Goal: Information Seeking & Learning: Learn about a topic

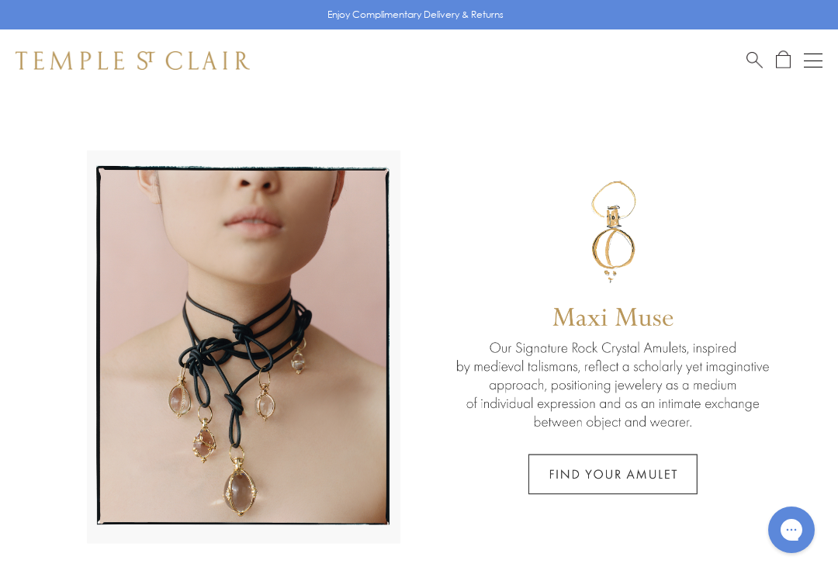
click at [809, 55] on button "Open navigation" at bounding box center [813, 60] width 19 height 19
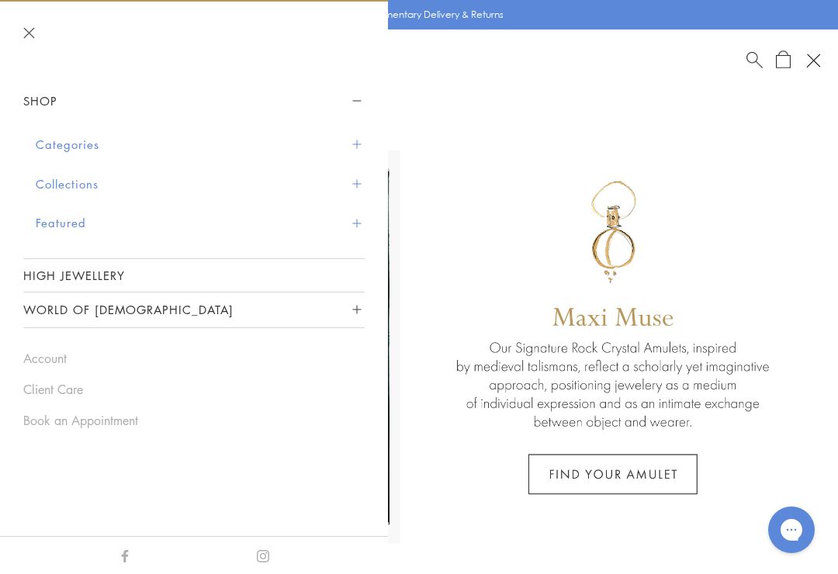
click at [54, 225] on button "Featured" at bounding box center [200, 223] width 329 height 40
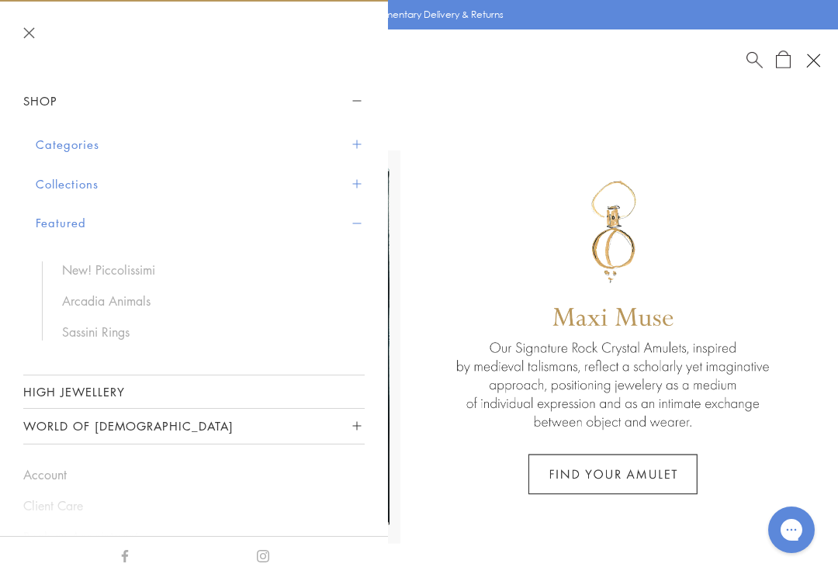
click at [73, 293] on link "Arcadia Animals" at bounding box center [205, 301] width 287 height 17
click at [82, 265] on link "New! Piccolissimi" at bounding box center [205, 270] width 287 height 17
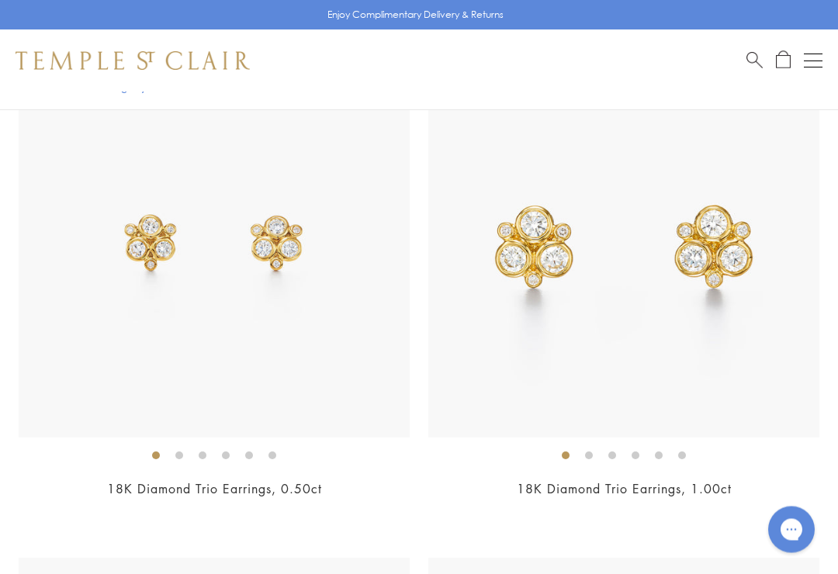
scroll to position [3365, 0]
click at [816, 67] on div "Open navigation" at bounding box center [813, 67] width 19 height 1
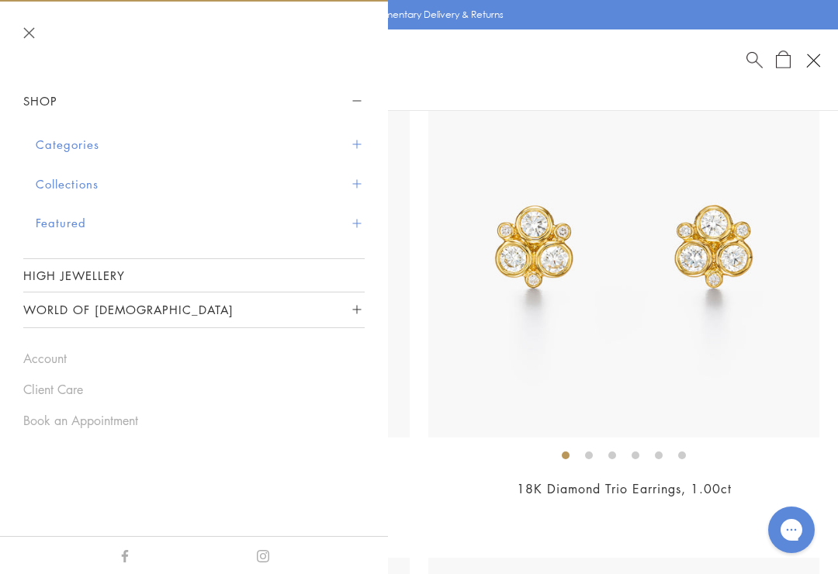
click at [57, 223] on button "Featured" at bounding box center [200, 223] width 329 height 40
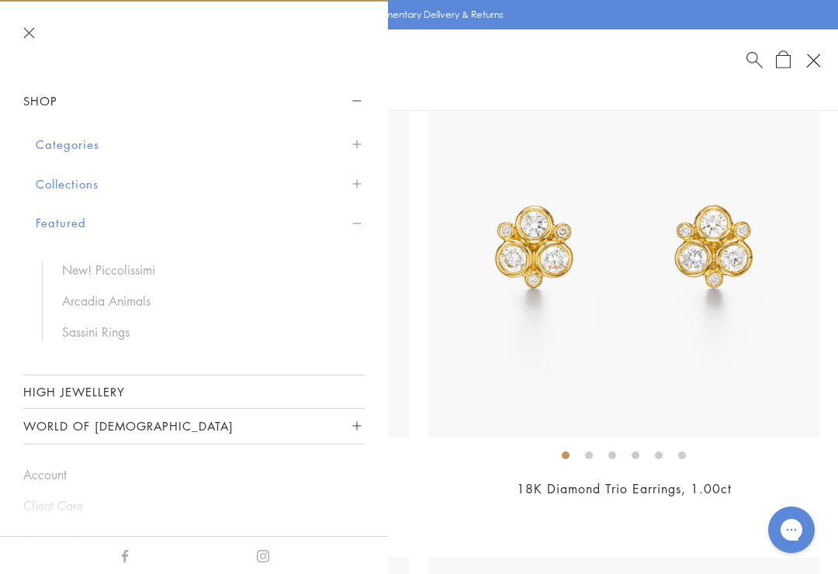
click at [85, 327] on link "Sassini Rings" at bounding box center [205, 332] width 287 height 17
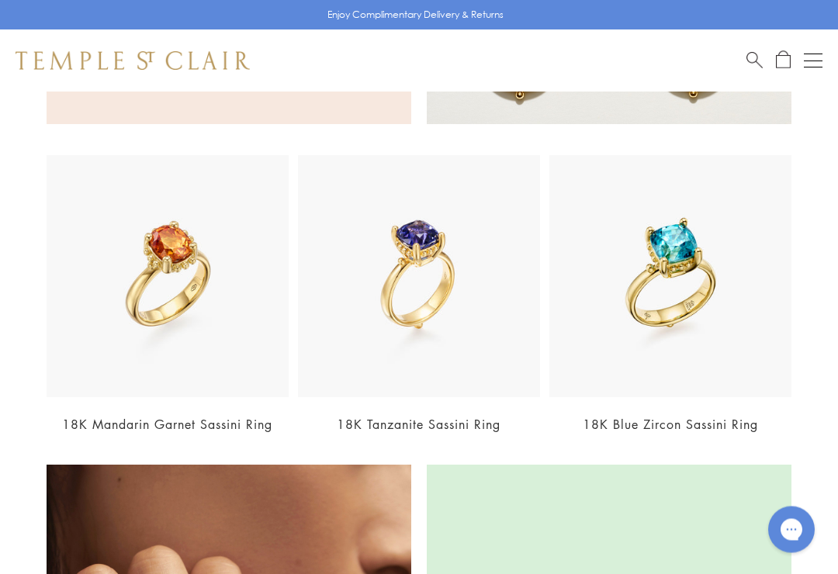
scroll to position [1198, 0]
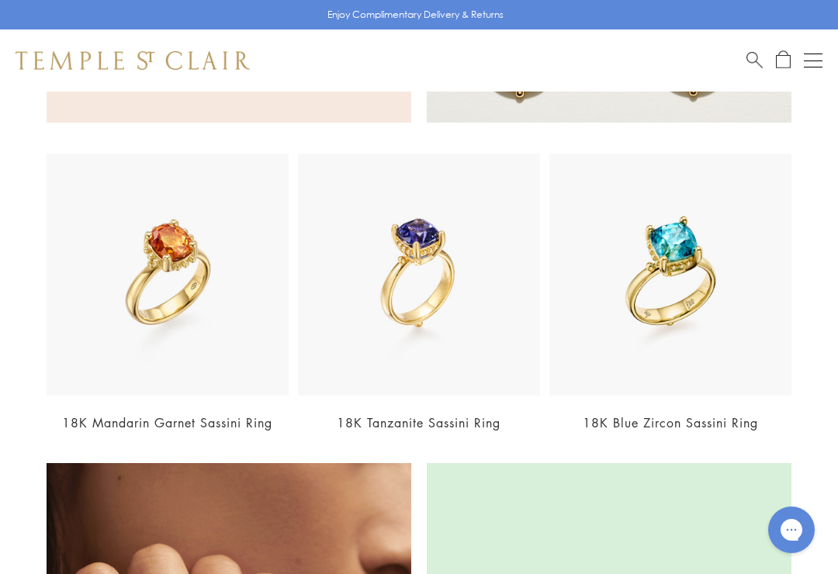
click at [757, 194] on img at bounding box center [670, 275] width 242 height 242
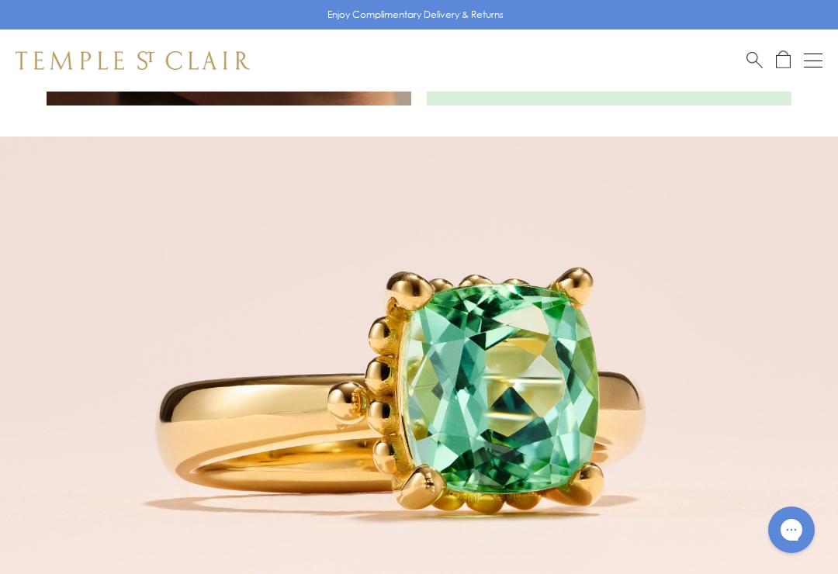
scroll to position [1901, 0]
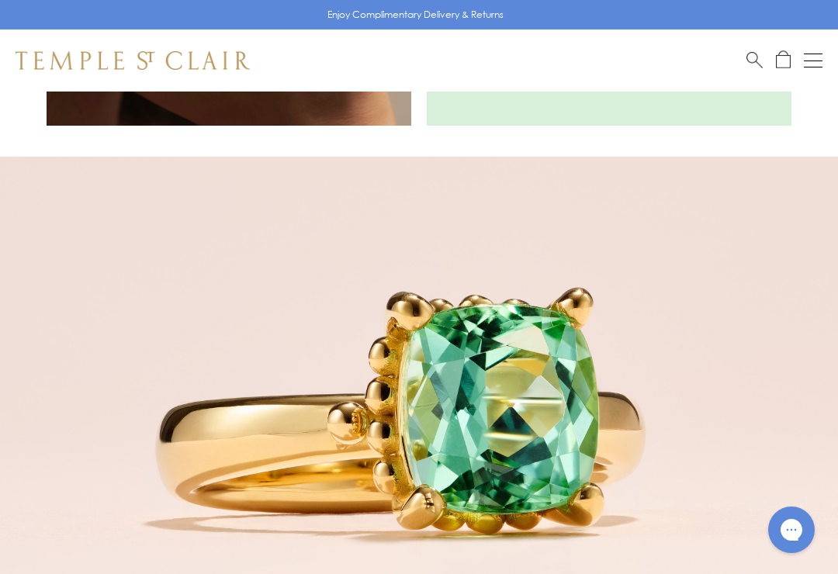
click at [152, 342] on div at bounding box center [419, 419] width 838 height 524
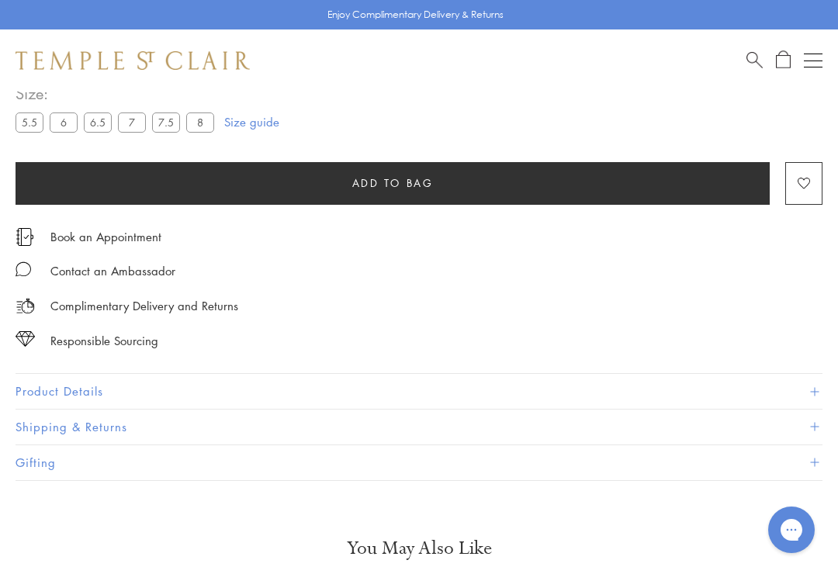
scroll to position [925, 0]
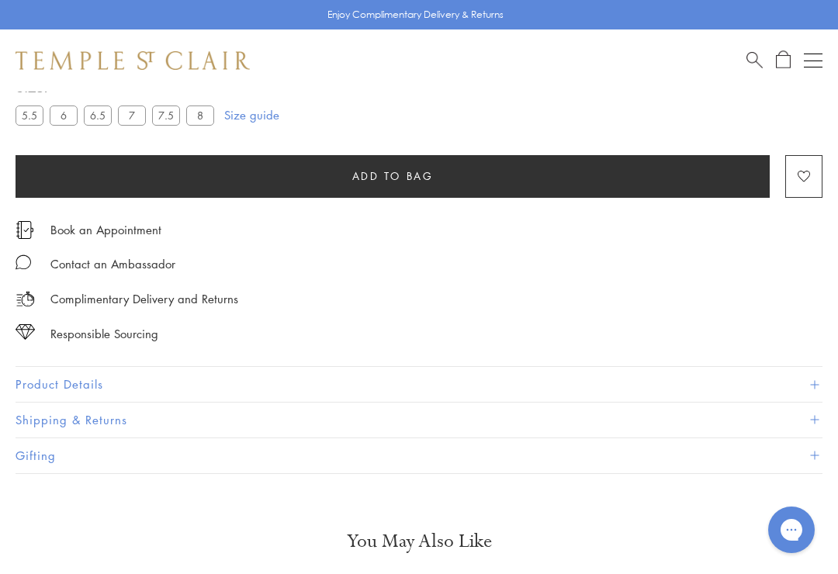
click at [108, 380] on button "Product Details" at bounding box center [419, 384] width 807 height 35
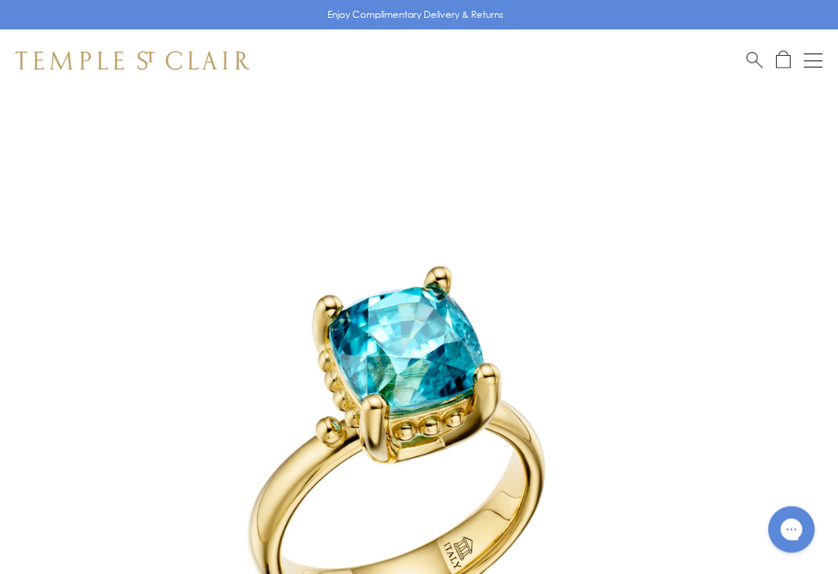
scroll to position [0, 0]
